Goal: Task Accomplishment & Management: Manage account settings

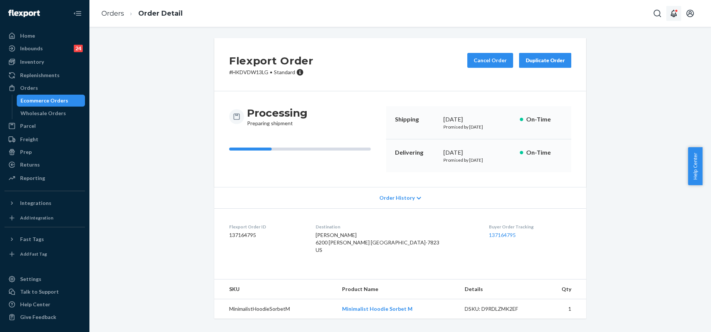
click at [675, 9] on button "Open notifications" at bounding box center [673, 13] width 15 height 15
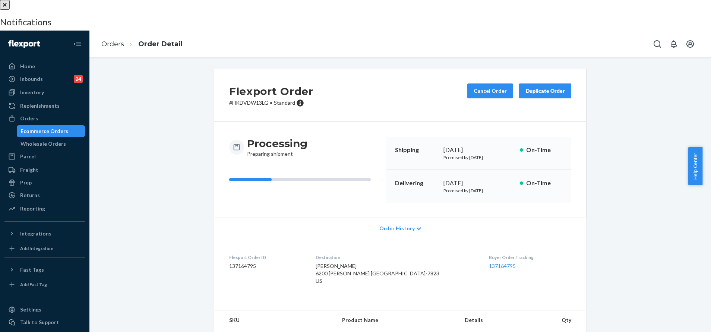
click at [507, 0] on div at bounding box center [355, 0] width 711 height 0
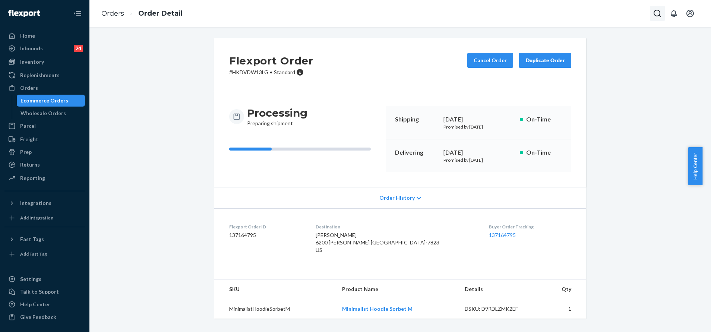
click at [653, 15] on icon "Open Search Box" at bounding box center [657, 13] width 9 height 9
click at [595, 4] on p "Cindy Michalak" at bounding box center [611, 0] width 108 height 7
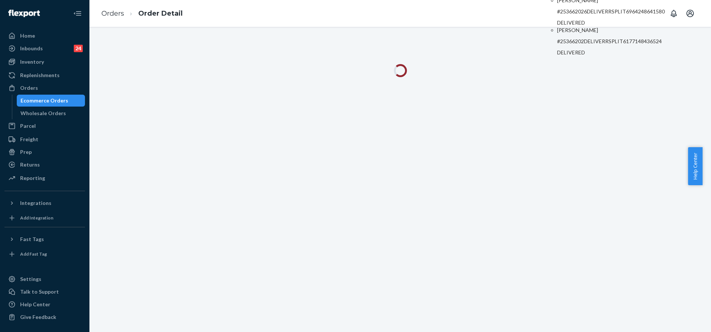
drag, startPoint x: 257, startPoint y: 43, endPoint x: 204, endPoint y: 15, distance: 59.9
click at [254, 43] on div at bounding box center [399, 179] width 621 height 305
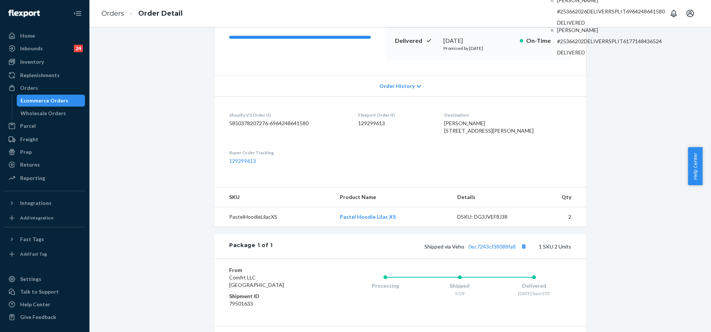
scroll to position [168, 0]
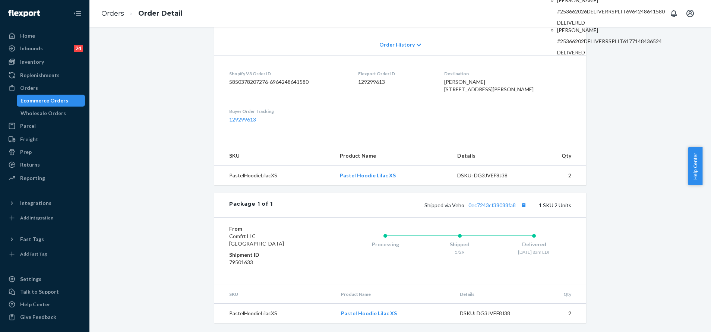
paste input "4779561 Complete"
drag, startPoint x: 617, startPoint y: 20, endPoint x: 596, endPoint y: 18, distance: 20.9
click at [596, 14] on div "254779561 Complete" at bounding box center [624, 9] width 82 height 10
click at [612, 12] on input "254779561 Complete" at bounding box center [620, 9] width 61 height 10
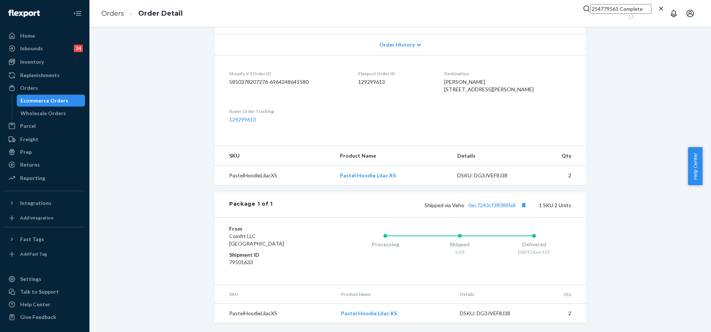
click at [596, 12] on input "254779561 Complete" at bounding box center [620, 9] width 61 height 10
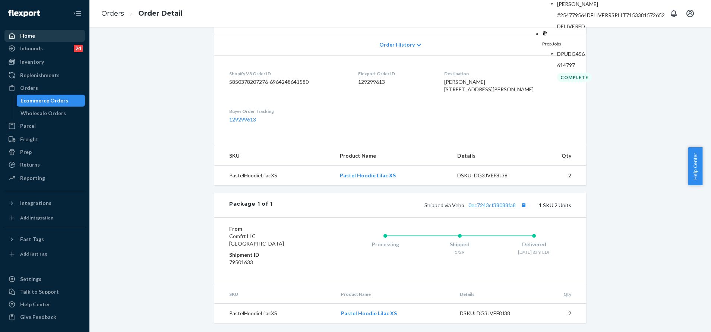
type input "254779561"
click at [27, 41] on link "Home" at bounding box center [44, 36] width 80 height 12
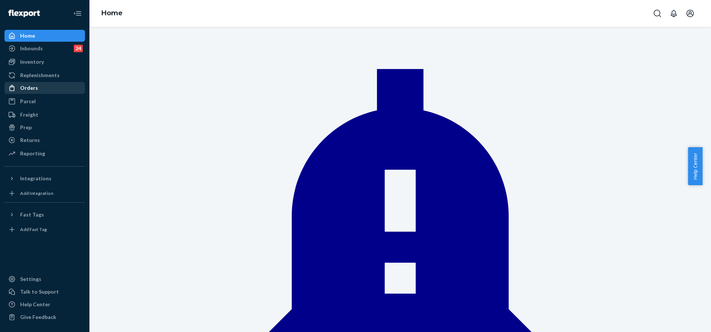
click at [60, 89] on div "Orders" at bounding box center [44, 88] width 79 height 10
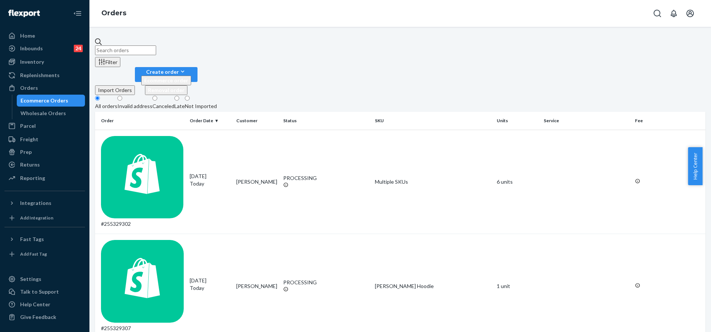
click at [156, 50] on input "text" at bounding box center [125, 50] width 61 height 10
paste input "254779561 Complete"
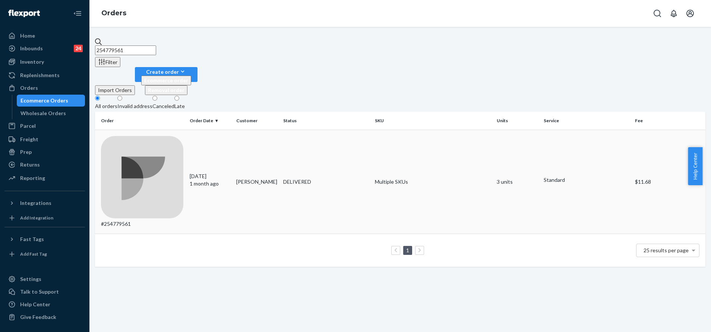
type input "254779561"
click at [355, 130] on td "DELIVERED" at bounding box center [326, 182] width 92 height 104
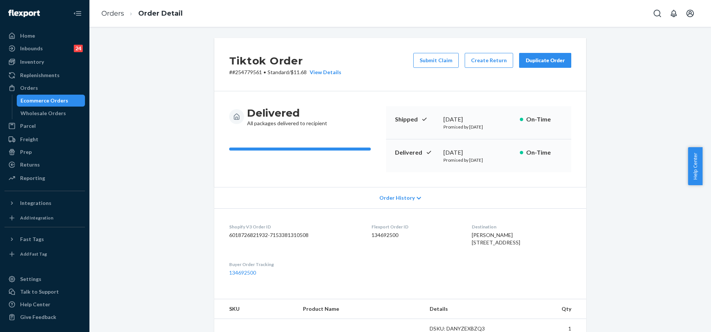
click at [579, 227] on dl "Shopify V3 Order ID 6018726821932-7153381310508 Flexport Order ID 134692500 Des…" at bounding box center [400, 249] width 372 height 83
click at [547, 55] on button "Duplicate Order" at bounding box center [545, 60] width 52 height 15
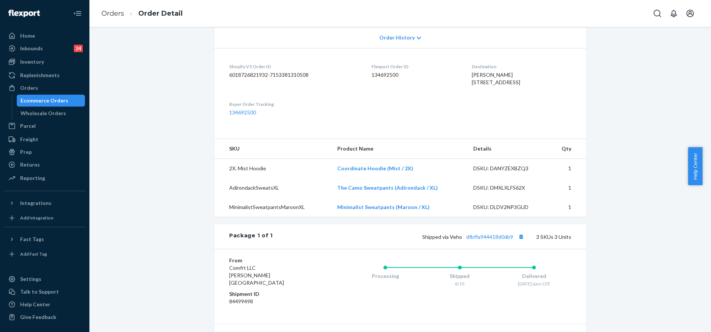
scroll to position [168, 0]
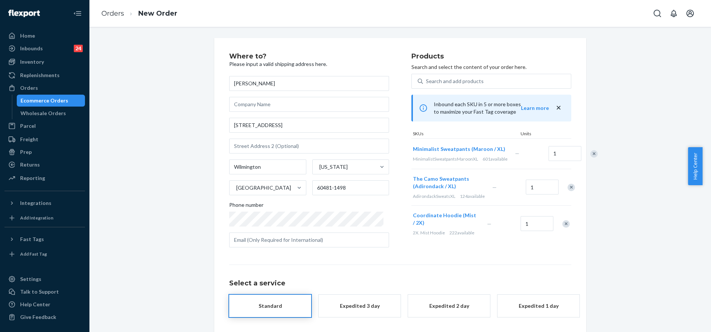
click at [567, 191] on div "Remove Item" at bounding box center [570, 187] width 7 height 7
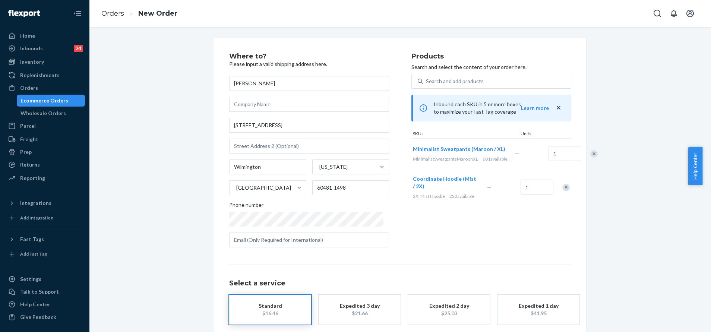
click at [563, 197] on div at bounding box center [561, 187] width 19 height 20
click at [562, 191] on div "Remove Item" at bounding box center [565, 187] width 7 height 7
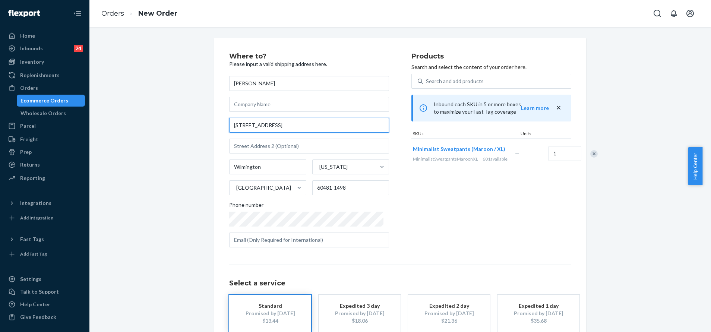
click at [320, 126] on input "811 Wilshire Ct" at bounding box center [309, 125] width 160 height 15
paste input "ct Wilmington il 60481"
type input "811 Wilshire Ct"
type input "60481"
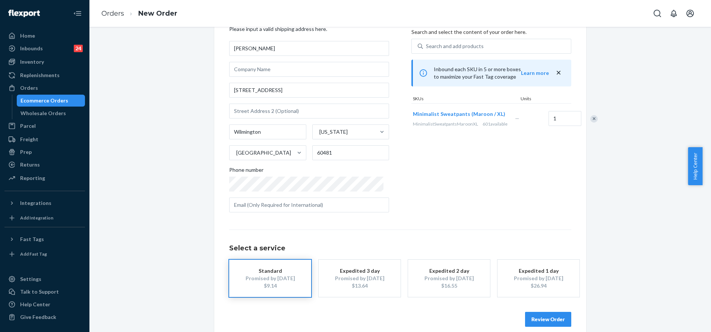
scroll to position [45, 0]
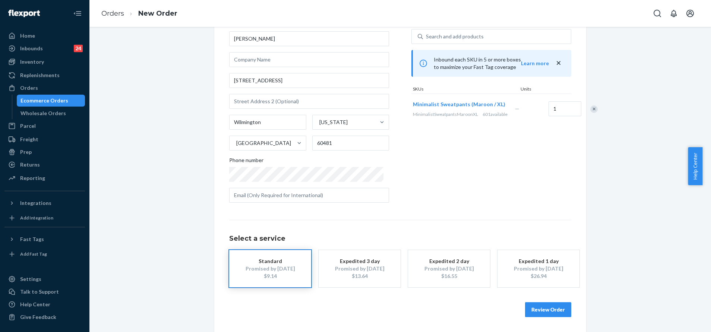
click at [532, 305] on button "Review Order" at bounding box center [548, 309] width 46 height 15
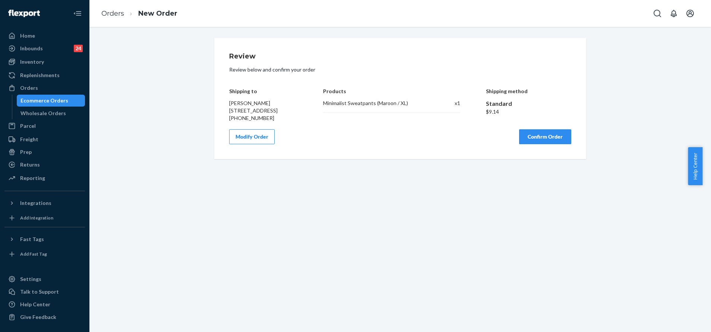
click at [537, 153] on div "Review Review below and confirm your order Shipping to Melanie Gould 811 Wilshi…" at bounding box center [400, 98] width 372 height 121
click at [538, 144] on button "Confirm Order" at bounding box center [545, 136] width 52 height 15
drag, startPoint x: 243, startPoint y: 280, endPoint x: 305, endPoint y: 204, distance: 98.2
click at [244, 279] on div "Review Review below and confirm your order Shipping to Melanie Gould 811 Wilshi…" at bounding box center [399, 179] width 621 height 305
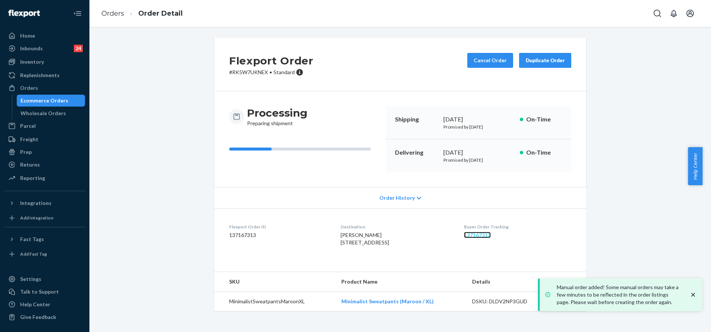
click at [478, 238] on link "137167313" at bounding box center [477, 235] width 27 height 6
